Goal: Obtain resource: Obtain resource

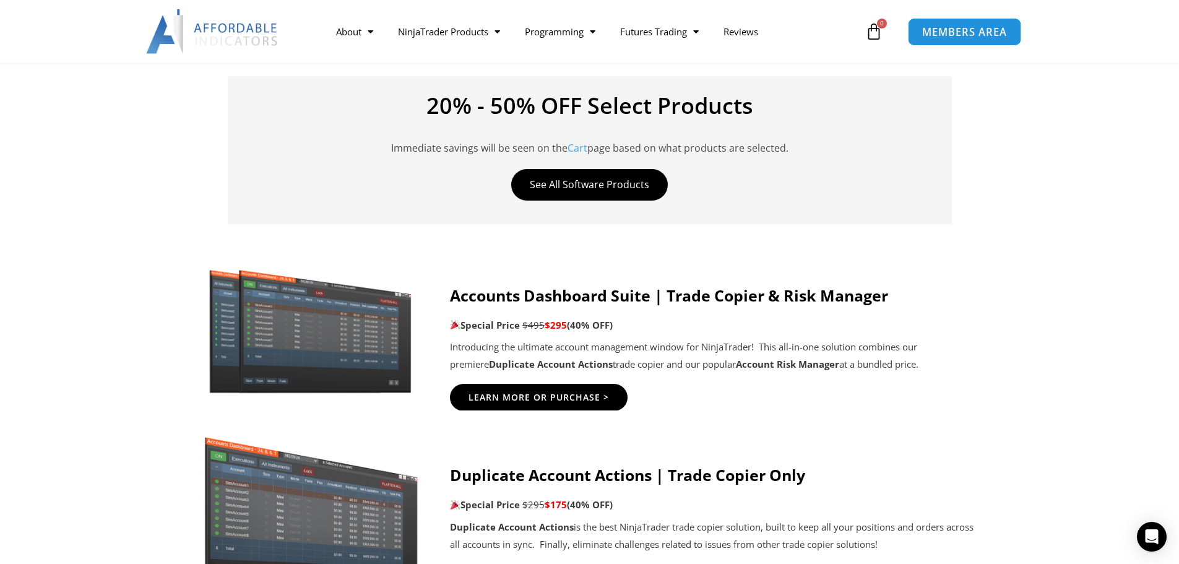
click at [962, 36] on span "MEMBERS AREA" at bounding box center [964, 32] width 85 height 11
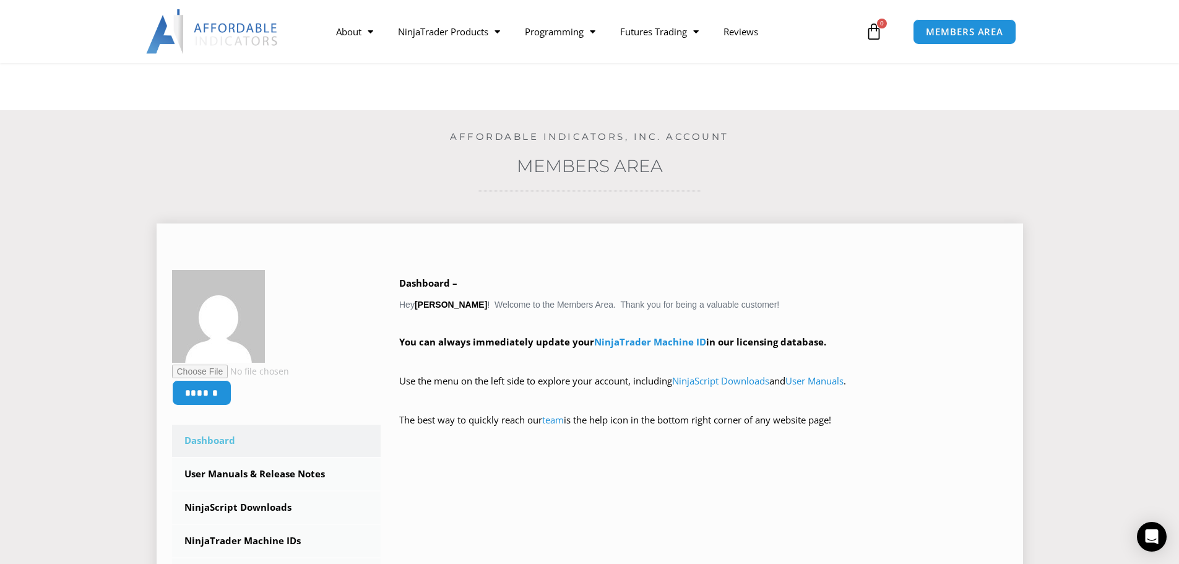
scroll to position [309, 0]
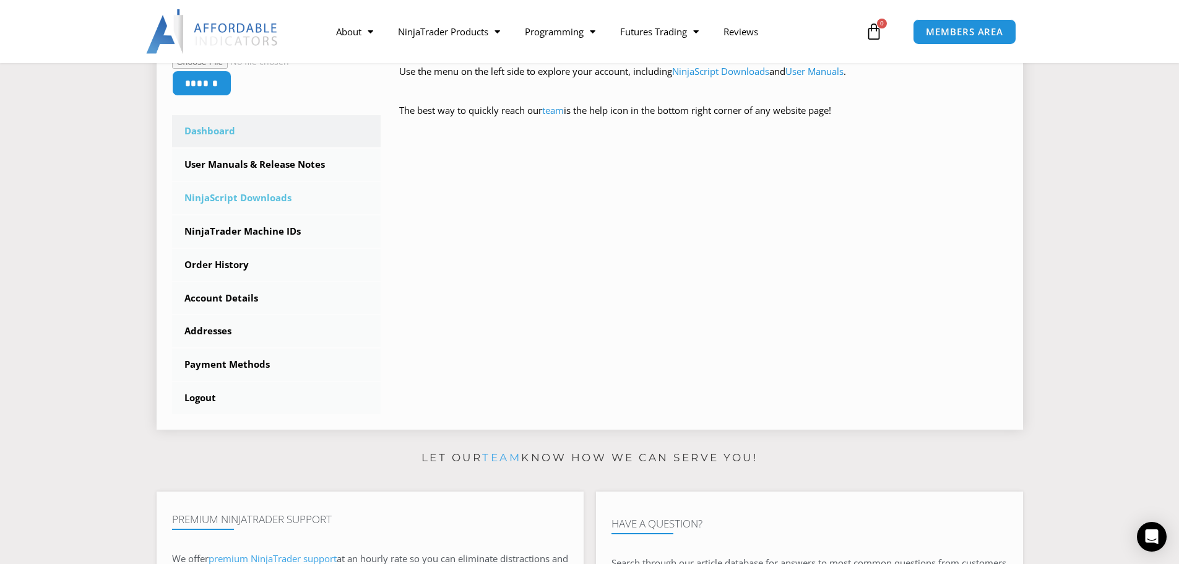
click at [264, 199] on link "NinjaScript Downloads" at bounding box center [276, 198] width 209 height 32
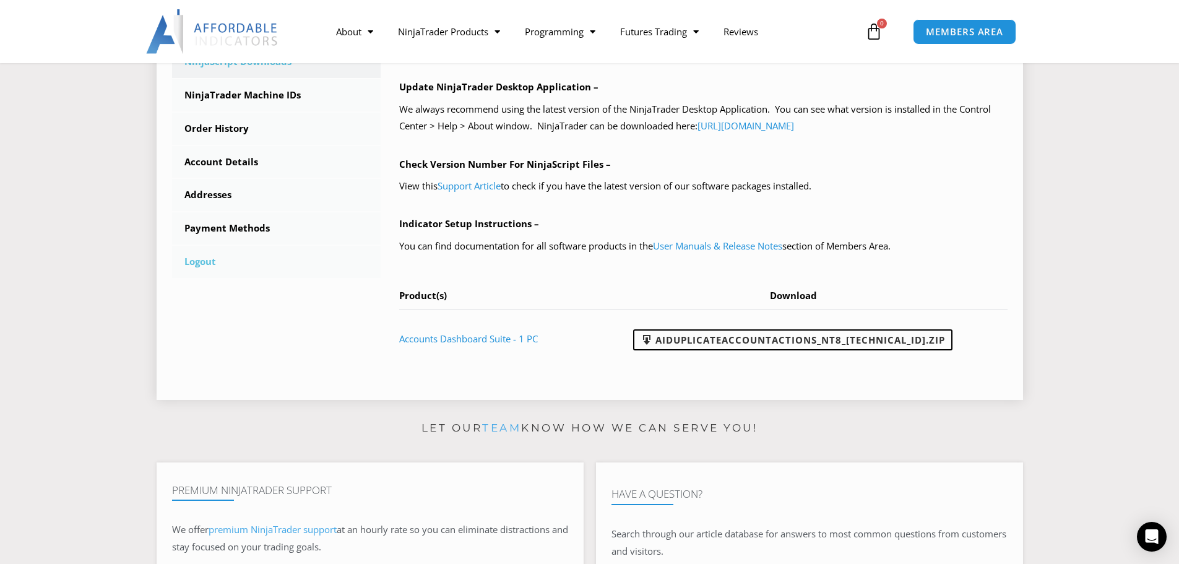
scroll to position [371, 0]
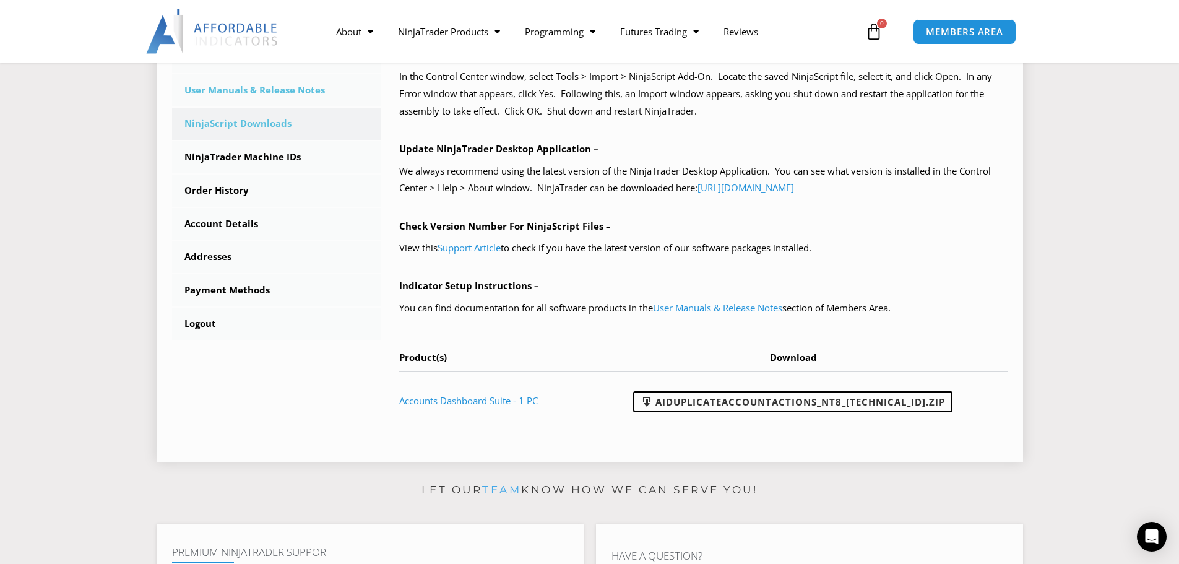
click at [245, 92] on link "User Manuals & Release Notes" at bounding box center [276, 90] width 209 height 32
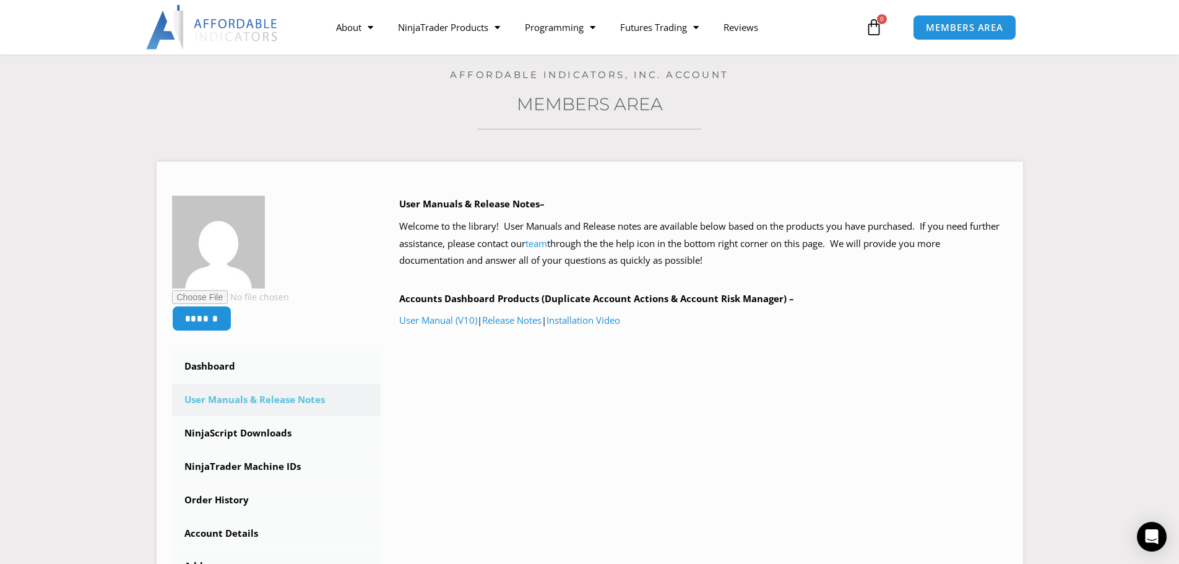
scroll to position [124, 0]
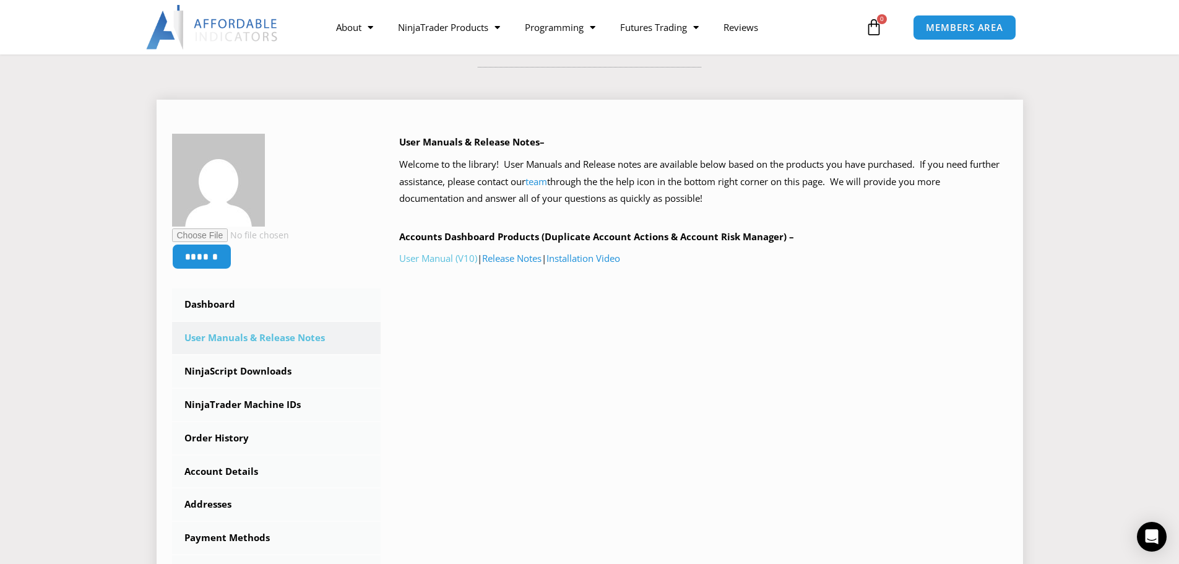
click at [454, 260] on link "User Manual (V10)" at bounding box center [438, 258] width 78 height 12
